Goal: Use online tool/utility: Utilize a website feature to perform a specific function

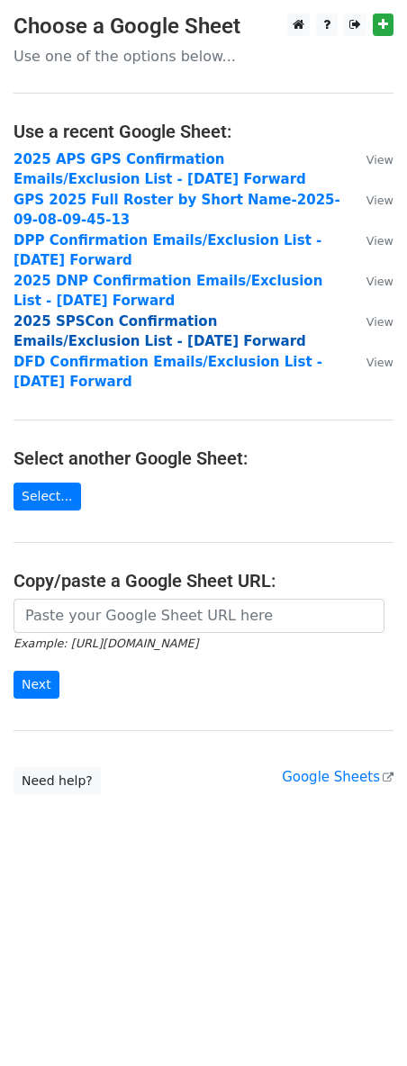
click at [114, 328] on strong "2025 SPSCon Confirmation Emails/Exclusion List - 6.13.25 Forward" at bounding box center [160, 331] width 293 height 37
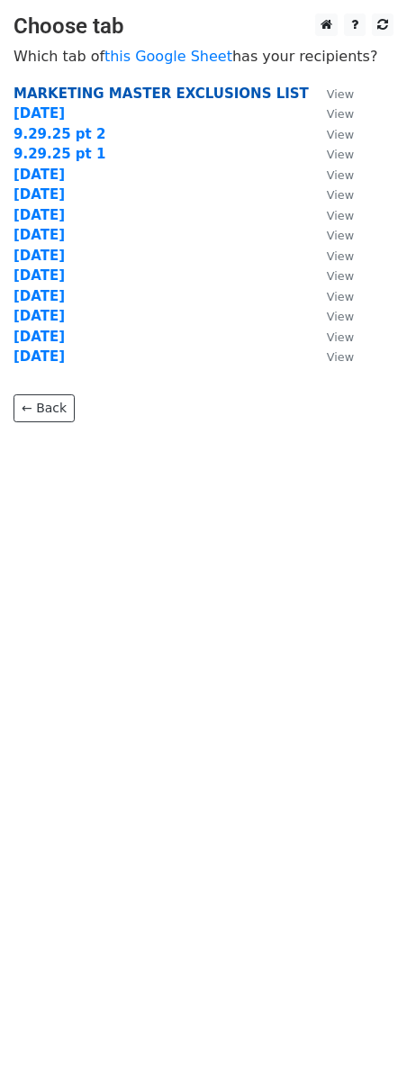
click at [103, 92] on strong "MARKETING MASTER EXCLUSIONS LIST" at bounding box center [161, 94] width 295 height 16
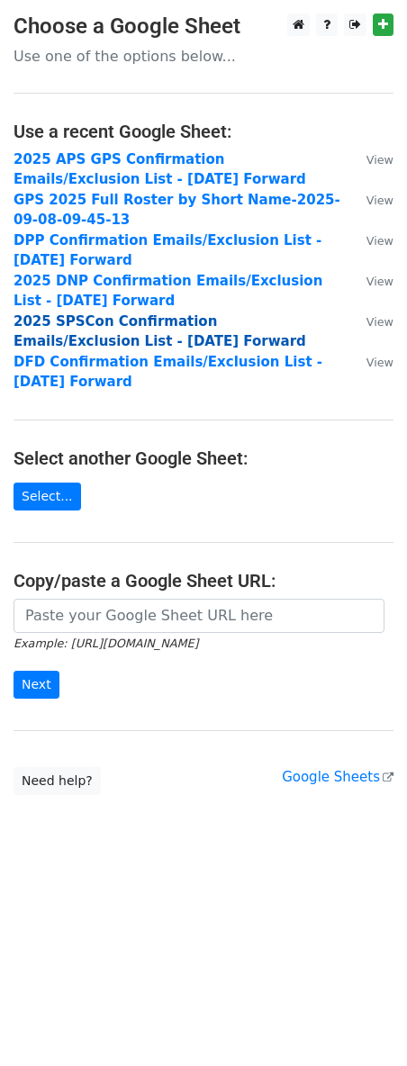
click at [99, 320] on strong "2025 SPSCon Confirmation Emails/Exclusion List - 6.13.25 Forward" at bounding box center [160, 331] width 293 height 37
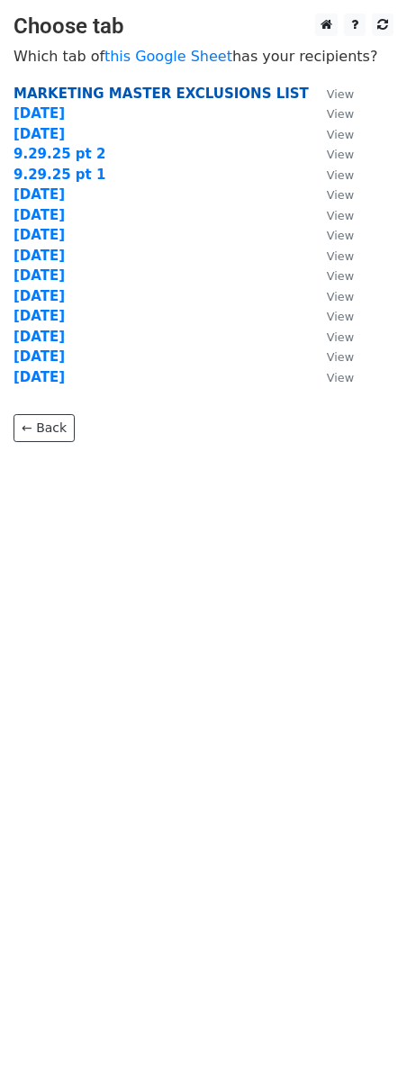
click at [70, 91] on strong "MARKETING MASTER EXCLUSIONS LIST" at bounding box center [161, 94] width 295 height 16
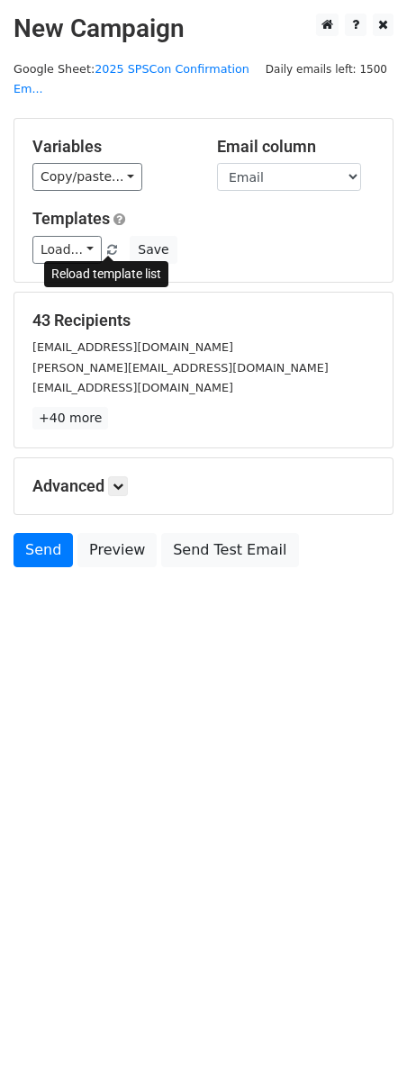
click at [107, 248] on span at bounding box center [112, 251] width 10 height 12
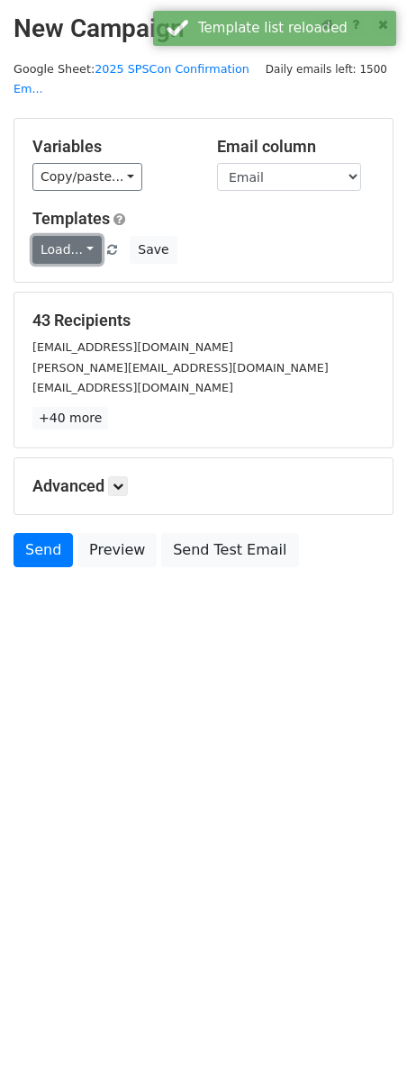
click at [49, 248] on link "Load..." at bounding box center [66, 250] width 69 height 28
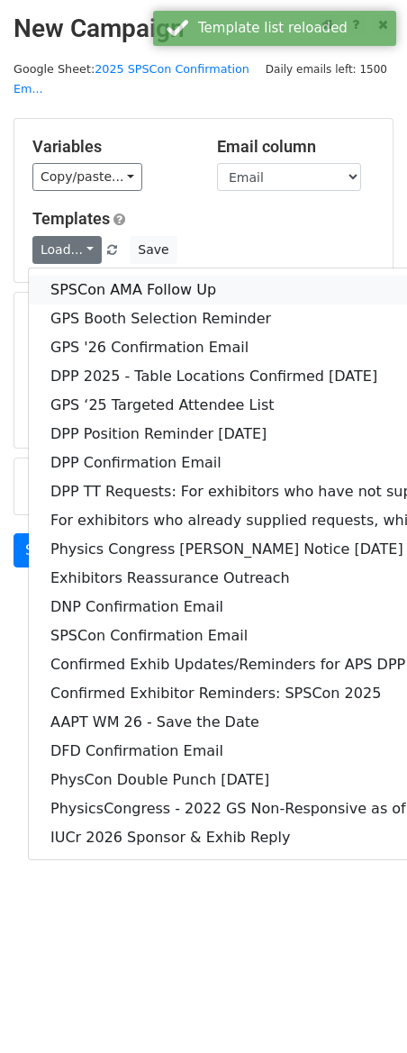
click at [188, 291] on link "SPSCon AMA Follow Up" at bounding box center [347, 290] width 637 height 29
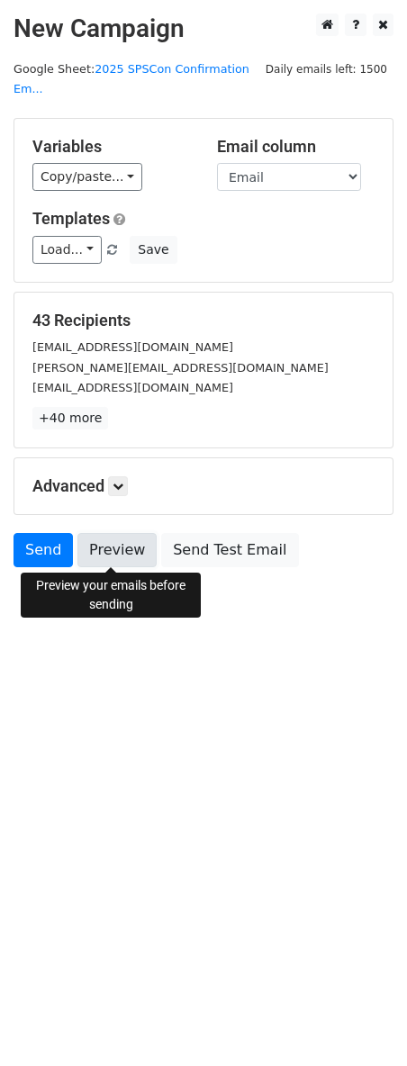
click at [125, 552] on link "Preview" at bounding box center [116, 550] width 79 height 34
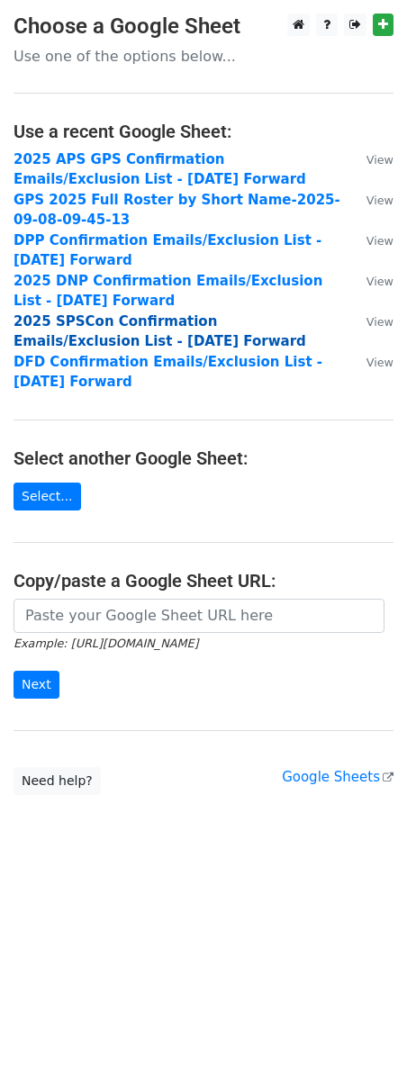
click at [94, 325] on strong "2025 SPSCon Confirmation Emails/Exclusion List - 6.13.25 Forward" at bounding box center [160, 331] width 293 height 37
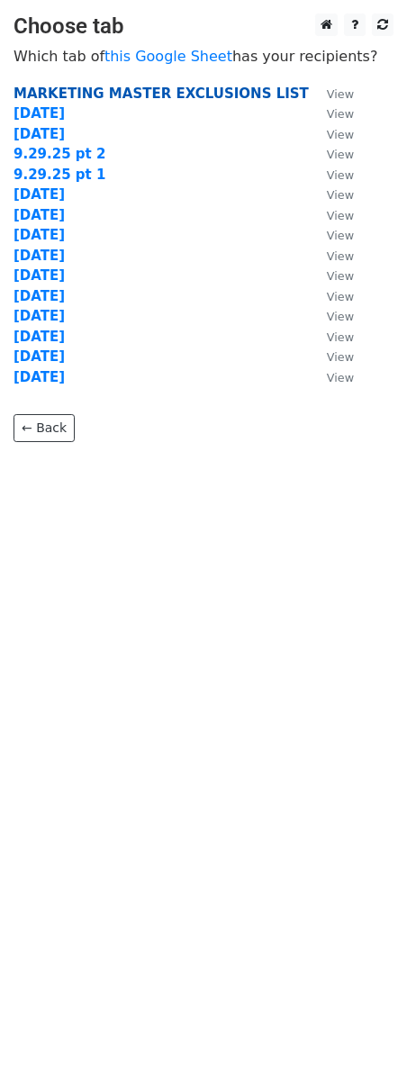
click at [99, 91] on strong "MARKETING MASTER EXCLUSIONS LIST" at bounding box center [161, 94] width 295 height 16
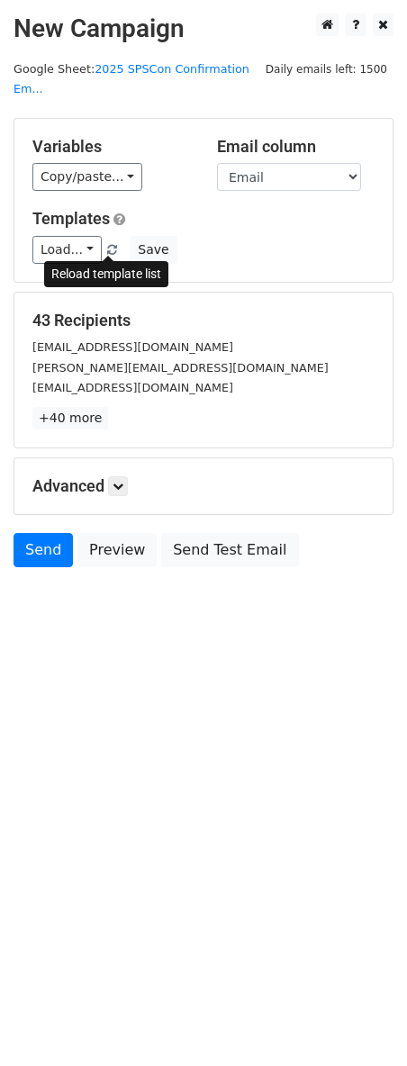
click at [111, 248] on span at bounding box center [112, 251] width 10 height 12
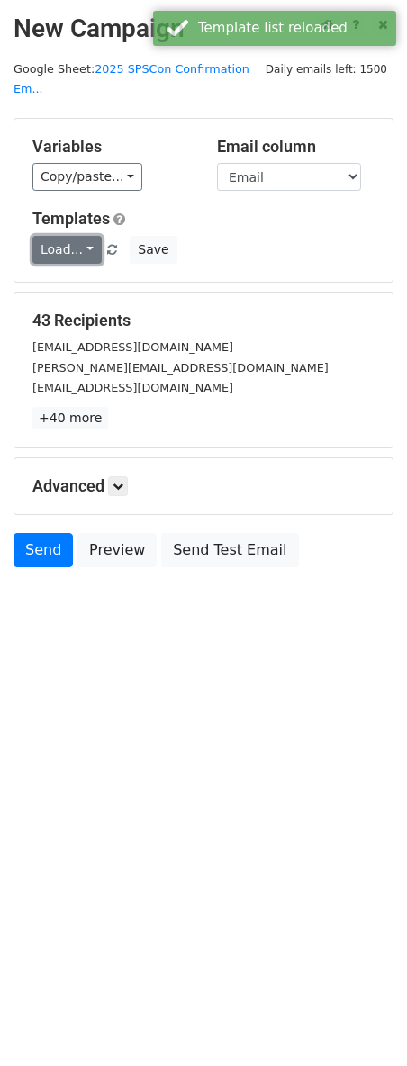
click at [79, 250] on link "Load..." at bounding box center [66, 250] width 69 height 28
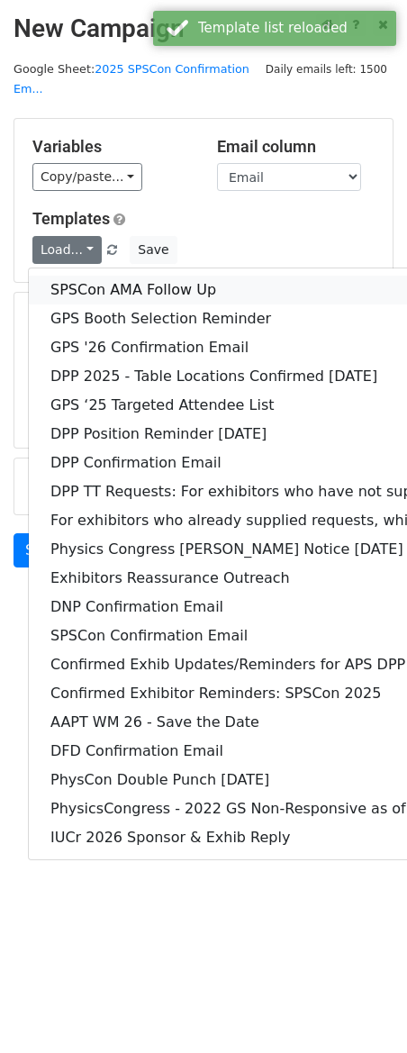
click at [90, 285] on link "SPSCon AMA Follow Up" at bounding box center [347, 290] width 637 height 29
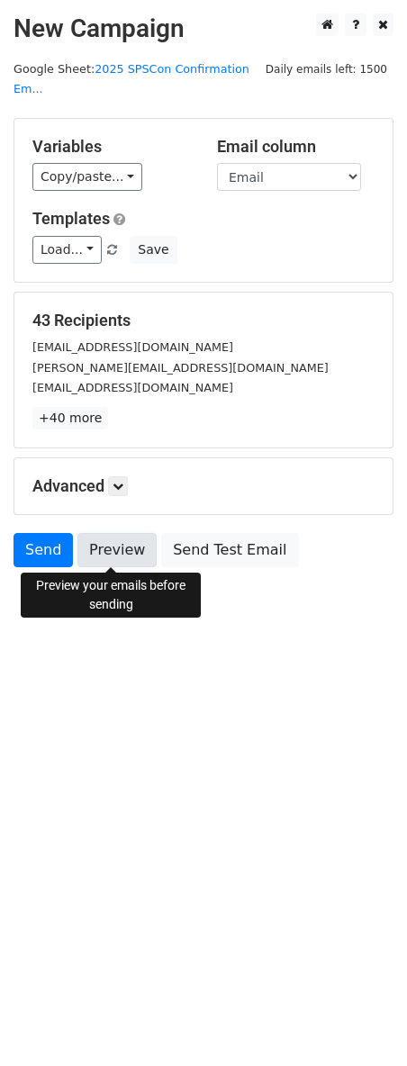
click at [102, 551] on link "Preview" at bounding box center [116, 550] width 79 height 34
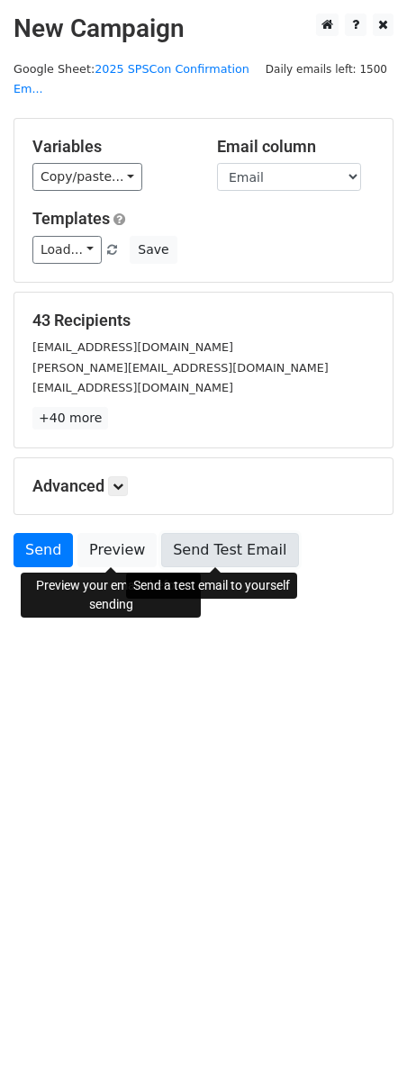
click at [202, 547] on link "Send Test Email" at bounding box center [229, 550] width 137 height 34
